Goal: Task Accomplishment & Management: Complete application form

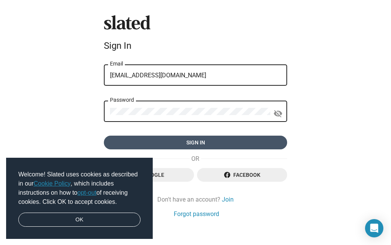
click at [199, 140] on span "Sign in" at bounding box center [195, 143] width 171 height 14
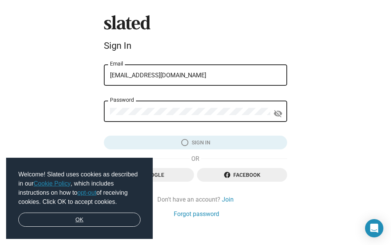
click at [93, 221] on link "OK" at bounding box center [79, 220] width 122 height 15
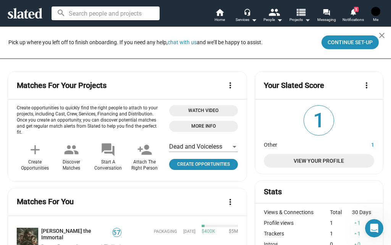
click at [298, 19] on span "Projects arrow_drop_down" at bounding box center [299, 19] width 21 height 9
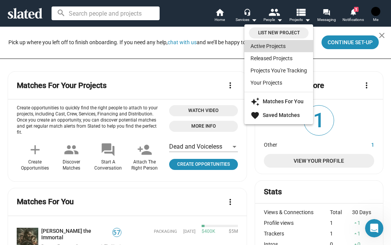
click at [272, 48] on link "Active Projects" at bounding box center [278, 46] width 69 height 12
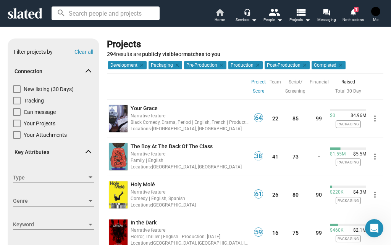
click at [219, 20] on span "Home" at bounding box center [219, 19] width 10 height 9
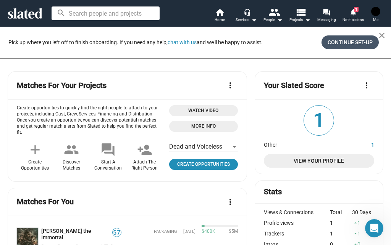
click at [345, 43] on span "Continue Set-up" at bounding box center [349, 42] width 45 height 14
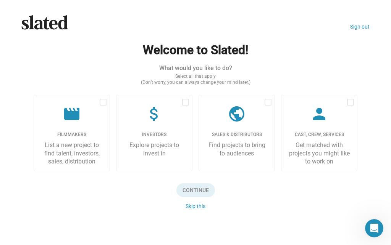
scroll to position [6, 0]
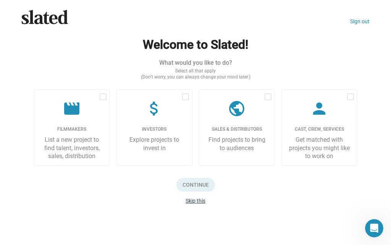
click at [197, 203] on button "Skip this" at bounding box center [195, 201] width 20 height 6
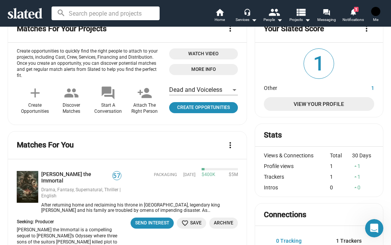
scroll to position [89, 0]
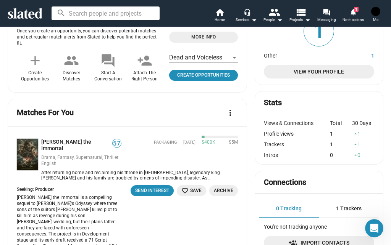
click at [34, 59] on mat-icon "add" at bounding box center [34, 60] width 15 height 15
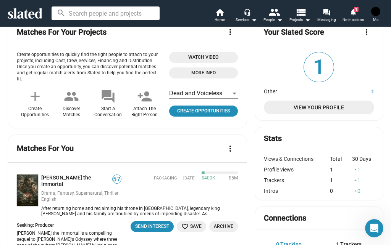
scroll to position [0, 0]
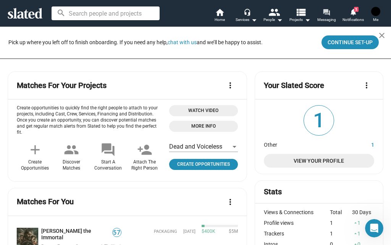
click at [324, 21] on span "Messaging" at bounding box center [326, 19] width 19 height 9
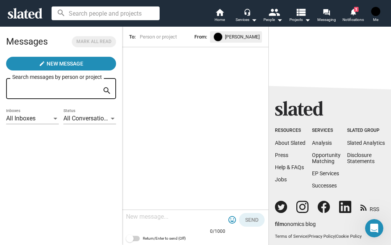
click at [374, 20] on span "Me" at bounding box center [375, 19] width 5 height 9
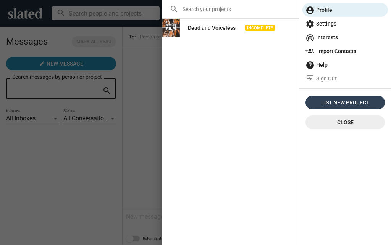
click at [358, 102] on span "List New Project" at bounding box center [344, 103] width 73 height 14
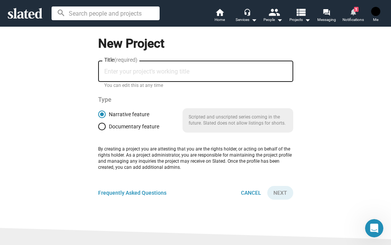
click at [355, 16] on span "Notifications" at bounding box center [352, 19] width 21 height 9
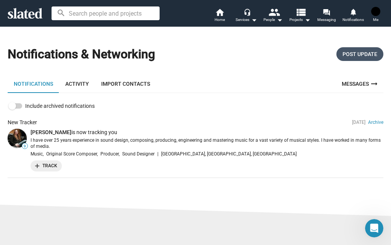
click at [347, 56] on span "Post Update" at bounding box center [359, 54] width 35 height 14
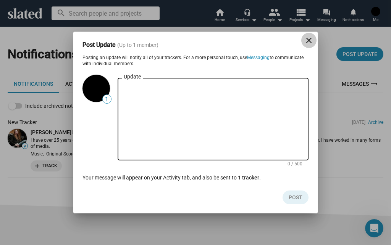
click at [308, 44] on mat-icon "close" at bounding box center [308, 40] width 9 height 9
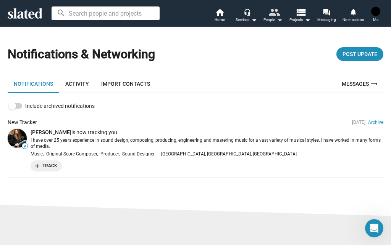
click at [269, 21] on div "People arrow_drop_down" at bounding box center [272, 19] width 19 height 9
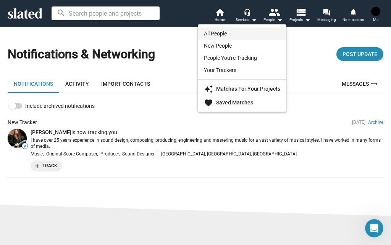
click at [214, 34] on link "All People" at bounding box center [242, 33] width 89 height 12
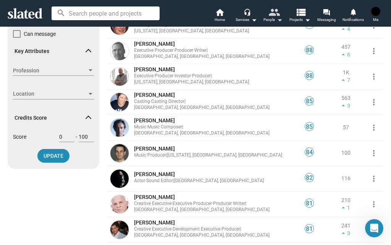
scroll to position [119, 0]
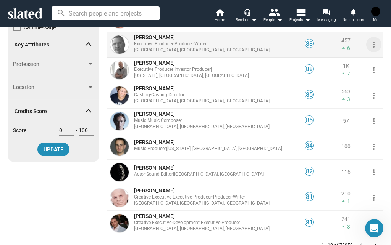
click at [369, 47] on mat-icon "more_vert" at bounding box center [373, 44] width 9 height 9
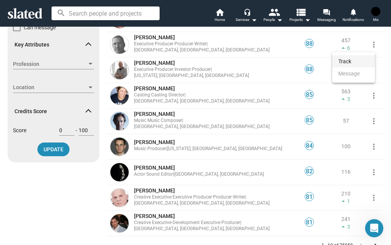
click at [343, 63] on button "Track" at bounding box center [353, 61] width 43 height 12
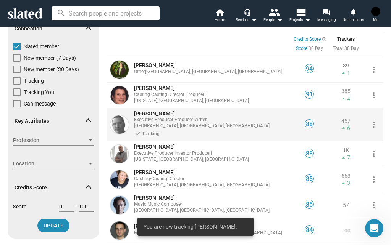
scroll to position [30, 0]
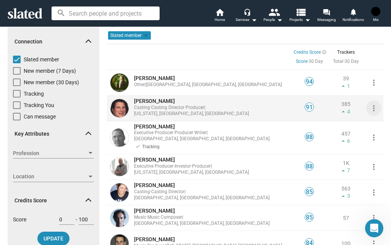
click at [369, 109] on mat-icon "more_vert" at bounding box center [373, 108] width 9 height 9
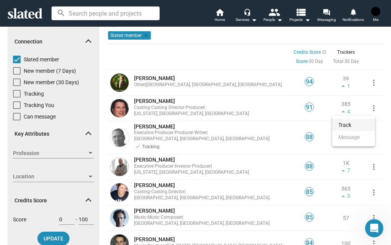
click at [347, 123] on button "Track" at bounding box center [353, 125] width 43 height 12
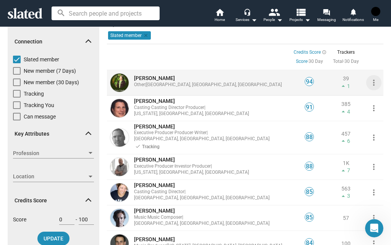
click at [369, 83] on mat-icon "more_vert" at bounding box center [373, 82] width 9 height 9
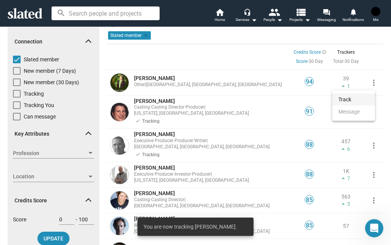
click at [347, 98] on button "Track" at bounding box center [353, 99] width 43 height 12
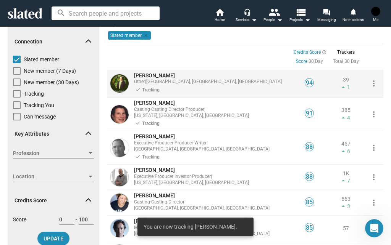
click at [160, 77] on span "[PERSON_NAME]" at bounding box center [154, 76] width 41 height 6
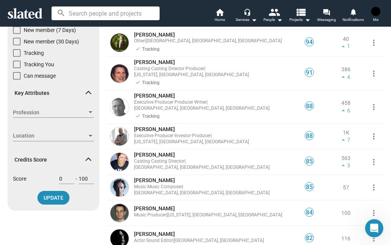
scroll to position [89, 0]
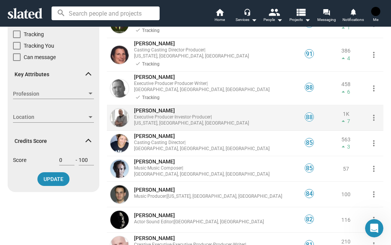
click at [369, 113] on mat-icon "more_vert" at bounding box center [373, 117] width 9 height 9
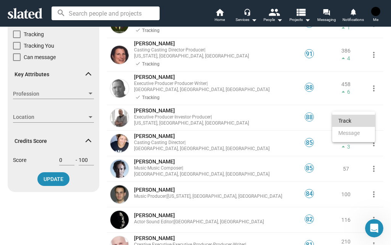
click at [344, 121] on button "Track" at bounding box center [353, 121] width 43 height 12
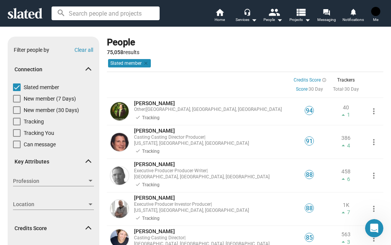
scroll to position [0, 0]
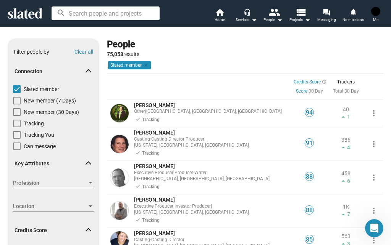
click at [377, 18] on span "Me" at bounding box center [375, 19] width 5 height 9
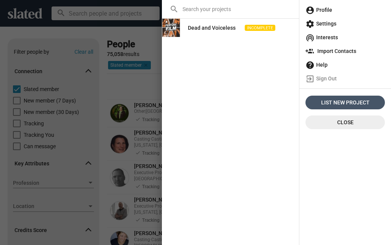
click at [355, 102] on span "List New Project" at bounding box center [344, 103] width 73 height 14
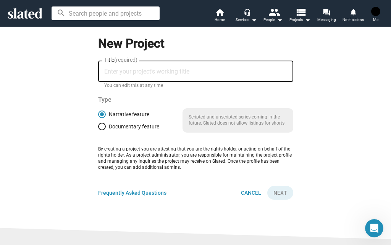
click at [136, 70] on input "Title (required)" at bounding box center [195, 71] width 183 height 7
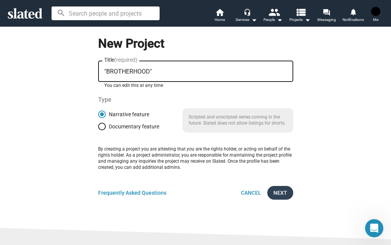
type input ""BROTHERHOOD""
click at [279, 192] on span "Next" at bounding box center [280, 193] width 14 height 14
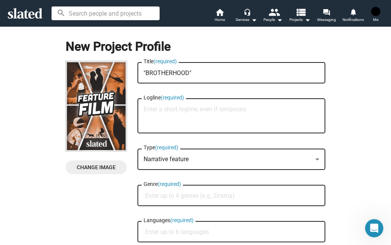
click at [153, 110] on textarea "Logline (required)" at bounding box center [231, 116] width 176 height 21
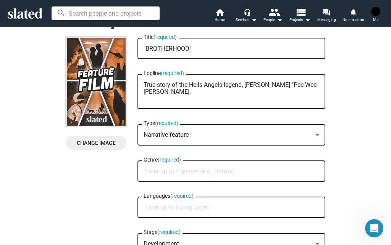
scroll to position [60, 0]
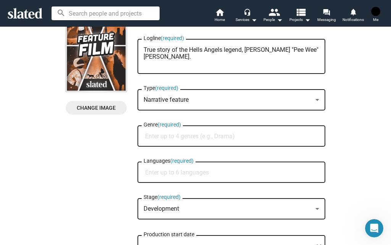
type textarea "True story of the Hells Angels legend, [PERSON_NAME] "Pee Wee" [PERSON_NAME]."
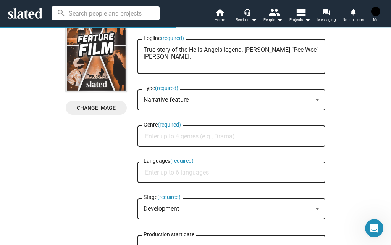
click at [174, 102] on span "Narrative feature" at bounding box center [165, 99] width 45 height 7
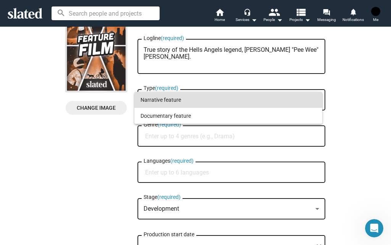
click at [334, 86] on div at bounding box center [195, 122] width 391 height 245
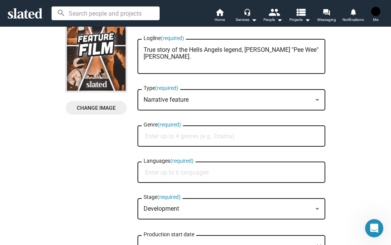
click at [194, 95] on div "Narrative feature Type (required)" at bounding box center [231, 99] width 176 height 23
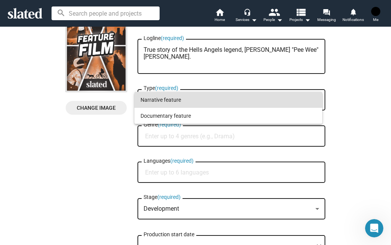
click at [158, 103] on span "Narrative feature" at bounding box center [228, 100] width 176 height 16
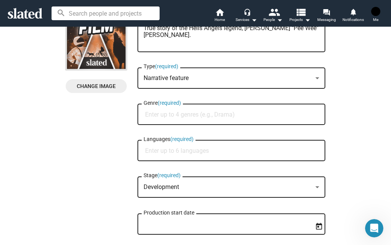
scroll to position [89, 0]
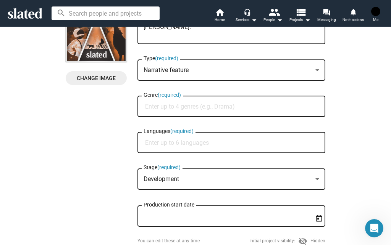
click at [187, 69] on div "Narrative feature" at bounding box center [227, 70] width 169 height 8
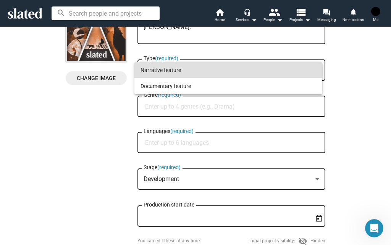
click at [347, 79] on div at bounding box center [195, 122] width 391 height 245
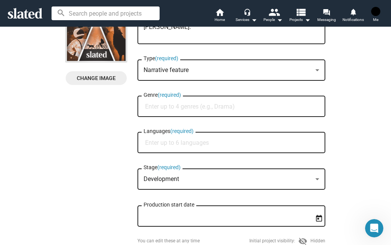
click at [192, 106] on input "Genre (required)" at bounding box center [233, 106] width 176 height 7
type input "t"
type input "True story"
click at [156, 141] on input "Languages (required)" at bounding box center [233, 143] width 176 height 7
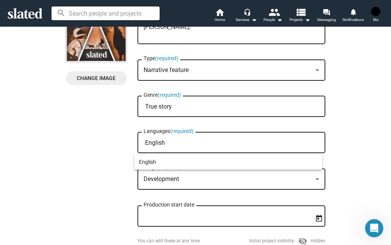
type input "English"
click at [313, 178] on div at bounding box center [195, 122] width 391 height 245
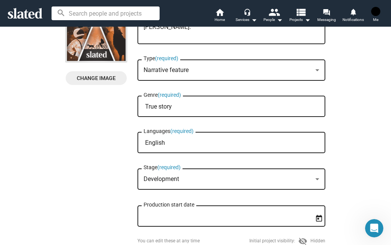
click at [174, 179] on mat-select-trigger "Development" at bounding box center [160, 179] width 35 height 7
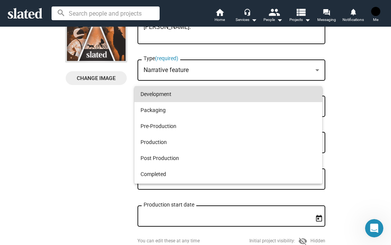
click at [336, 106] on div at bounding box center [195, 122] width 391 height 245
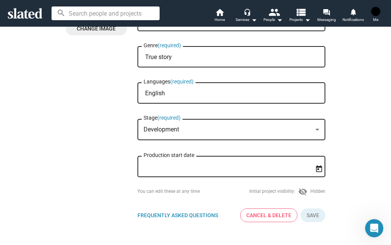
scroll to position [0, 0]
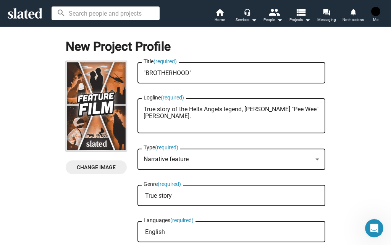
click at [372, 17] on span at bounding box center [375, 11] width 12 height 12
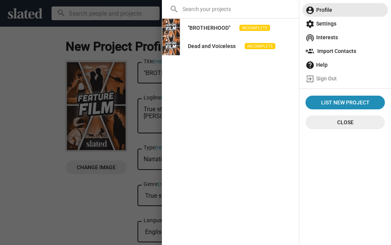
click at [322, 11] on span "account_circle Profile" at bounding box center [344, 10] width 79 height 14
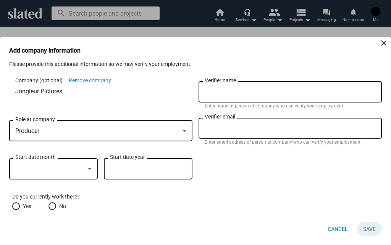
click at [50, 130] on div "Producer" at bounding box center [97, 131] width 164 height 8
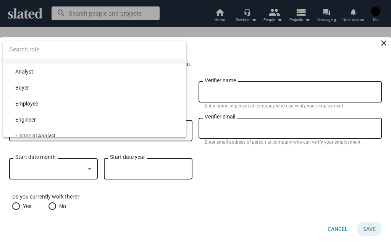
scroll to position [195, 0]
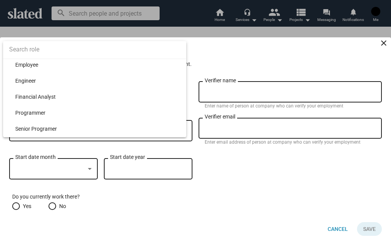
click at [219, 164] on div at bounding box center [195, 122] width 391 height 245
